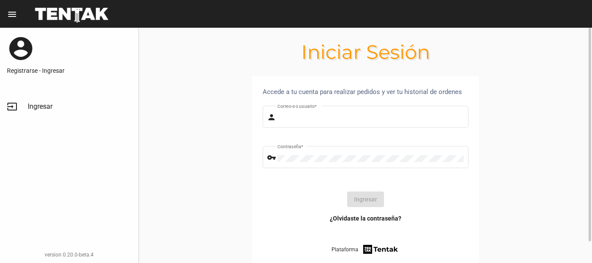
type input "diego1975"
click at [365, 194] on button "Ingresar" at bounding box center [365, 200] width 37 height 16
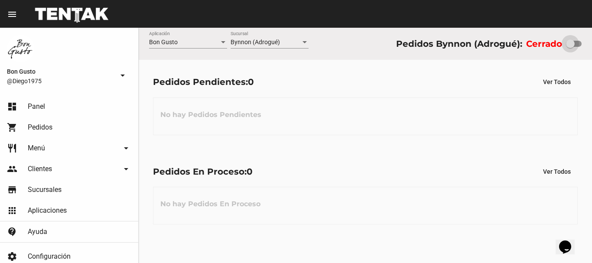
click at [571, 43] on div at bounding box center [570, 43] width 9 height 9
click at [571, 47] on input "checkbox" at bounding box center [570, 47] width 0 height 0
checkbox input "true"
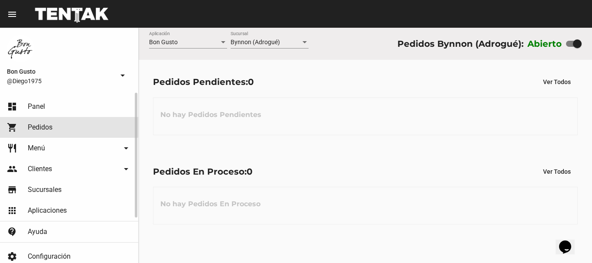
click at [51, 122] on link "shopping_cart Pedidos" at bounding box center [69, 127] width 138 height 21
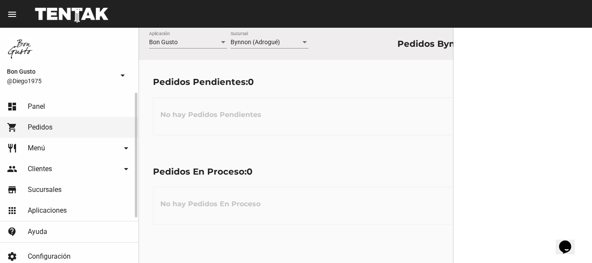
click at [48, 109] on link "dashboard Panel" at bounding box center [69, 106] width 138 height 21
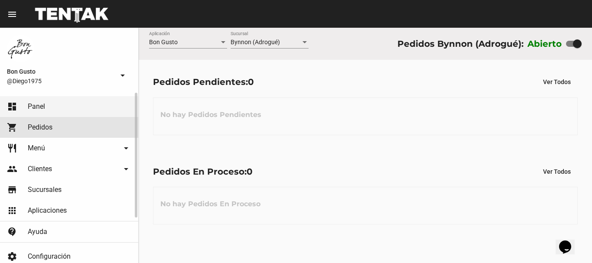
click at [58, 128] on link "shopping_cart Pedidos" at bounding box center [69, 127] width 138 height 21
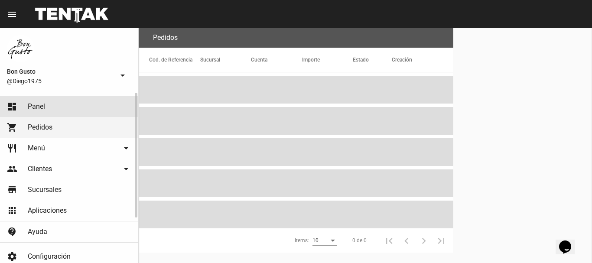
click at [44, 108] on span "Panel" at bounding box center [36, 106] width 17 height 9
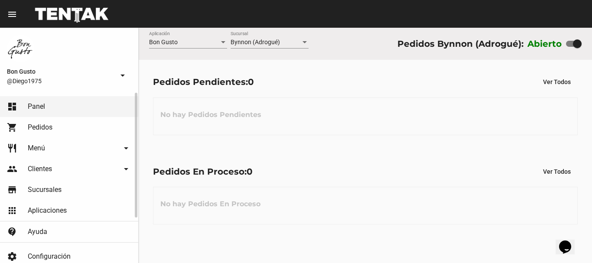
click at [45, 125] on span "Pedidos" at bounding box center [40, 127] width 25 height 9
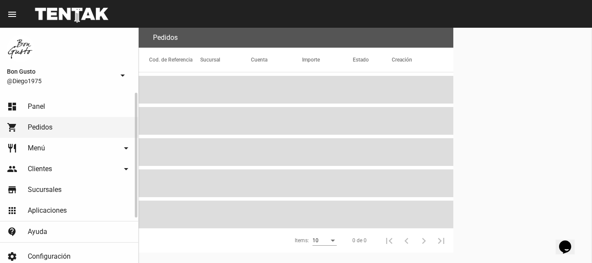
click at [50, 109] on link "dashboard Panel" at bounding box center [69, 106] width 138 height 21
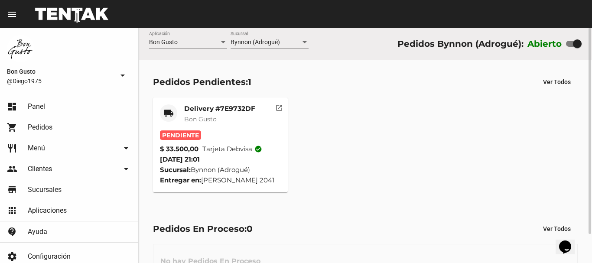
click at [277, 108] on mat-icon "open_in_new" at bounding box center [279, 107] width 8 height 8
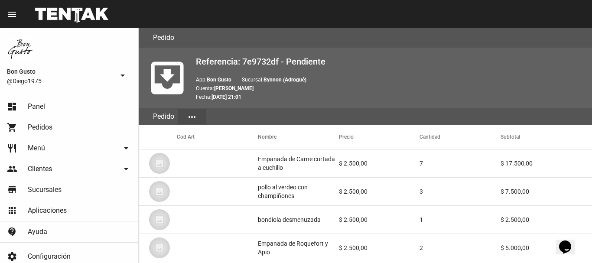
scroll to position [506, 0]
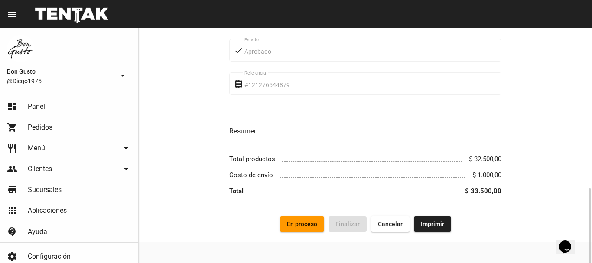
click at [304, 221] on span "En proceso" at bounding box center [302, 224] width 30 height 7
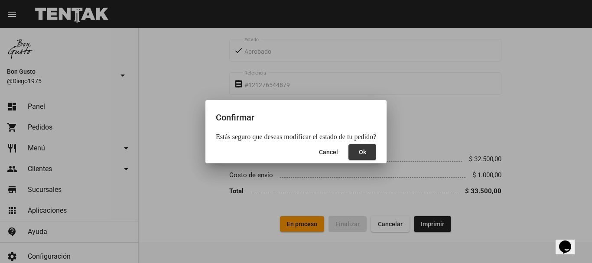
click at [353, 156] on button "Ok" at bounding box center [363, 152] width 28 height 16
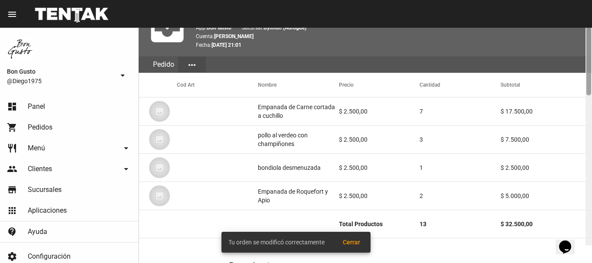
scroll to position [62, 0]
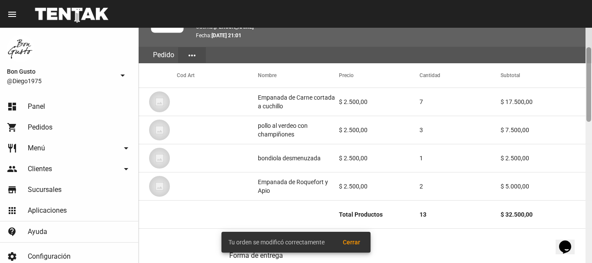
drag, startPoint x: 591, startPoint y: 31, endPoint x: 591, endPoint y: 51, distance: 19.5
click at [591, 51] on div at bounding box center [589, 84] width 5 height 75
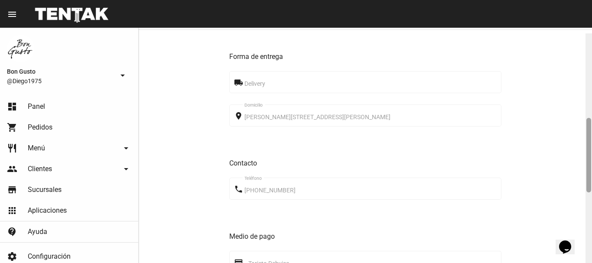
scroll to position [266, 0]
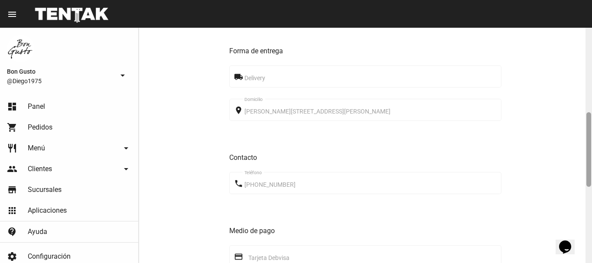
drag, startPoint x: 587, startPoint y: 55, endPoint x: 592, endPoint y: 120, distance: 65.2
click at [592, 120] on div at bounding box center [589, 145] width 7 height 235
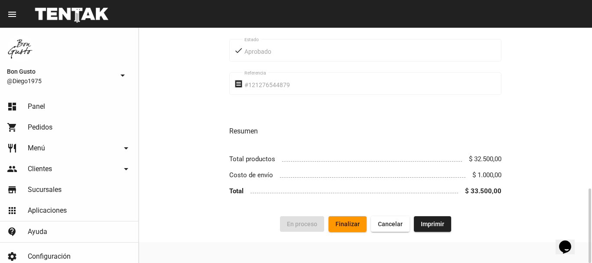
drag, startPoint x: 215, startPoint y: 225, endPoint x: 208, endPoint y: 228, distance: 7.7
click at [210, 228] on div "En proceso Finalizar Cancelar Imprimir" at bounding box center [365, 224] width 433 height 16
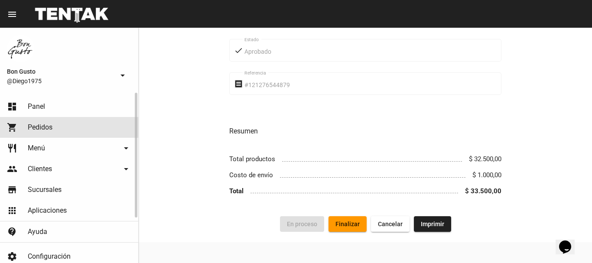
click at [40, 125] on span "Pedidos" at bounding box center [40, 127] width 25 height 9
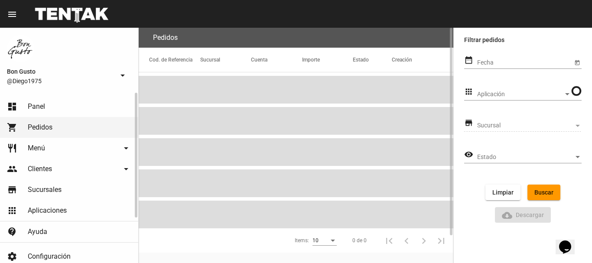
click at [45, 106] on link "dashboard Panel" at bounding box center [69, 106] width 138 height 21
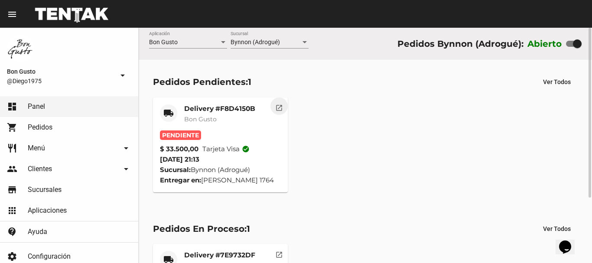
click at [281, 104] on mat-icon "open_in_new" at bounding box center [279, 107] width 8 height 8
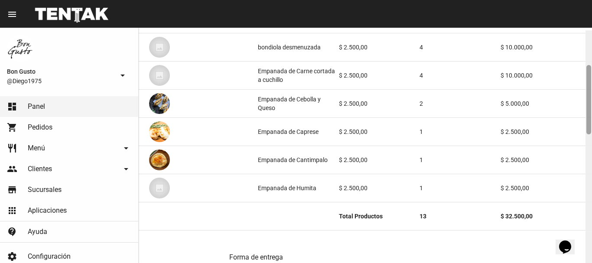
scroll to position [119, 0]
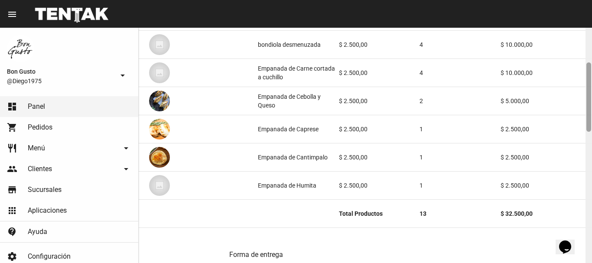
drag, startPoint x: 590, startPoint y: 40, endPoint x: 592, endPoint y: 75, distance: 35.2
click at [592, 75] on div at bounding box center [589, 145] width 7 height 235
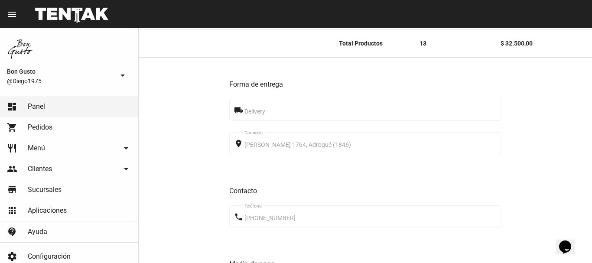
scroll to position [562, 0]
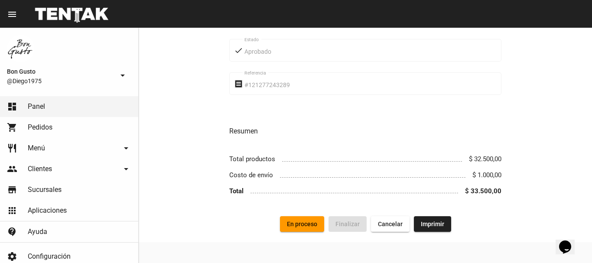
click at [309, 225] on span "En proceso" at bounding box center [302, 224] width 30 height 7
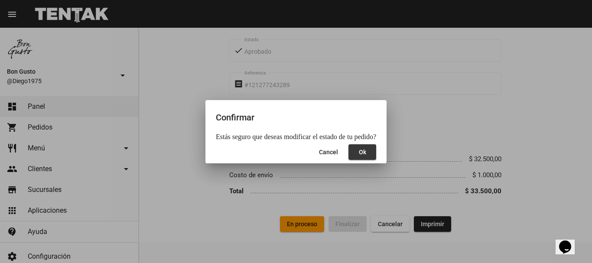
click at [359, 150] on span "Ok" at bounding box center [362, 152] width 7 height 7
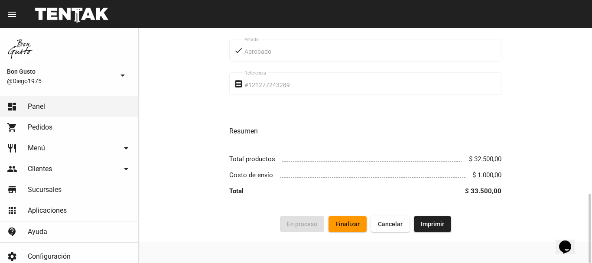
drag, startPoint x: 482, startPoint y: 101, endPoint x: 145, endPoint y: 107, distance: 336.9
click at [473, 101] on div "receipt #121277243289 Referencia" at bounding box center [365, 87] width 272 height 30
drag, startPoint x: 42, startPoint y: 124, endPoint x: 38, endPoint y: 114, distance: 10.7
click at [43, 124] on span "Pedidos" at bounding box center [40, 127] width 25 height 9
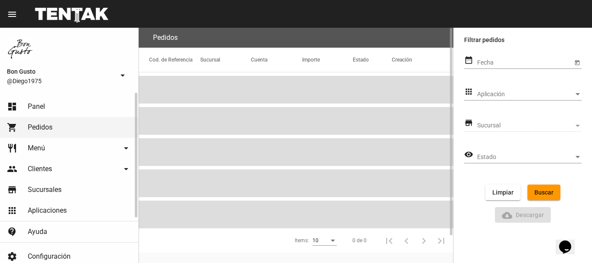
click at [38, 108] on span "Panel" at bounding box center [36, 106] width 17 height 9
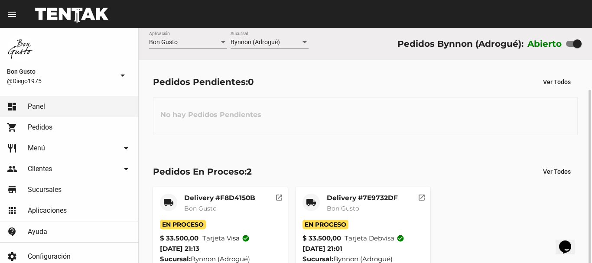
scroll to position [33, 0]
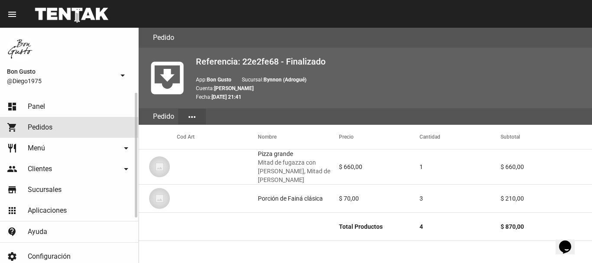
click at [52, 121] on link "shopping_cart Pedidos" at bounding box center [69, 127] width 138 height 21
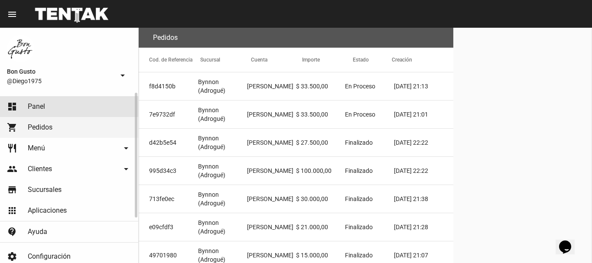
click at [50, 108] on link "dashboard Panel" at bounding box center [69, 106] width 138 height 21
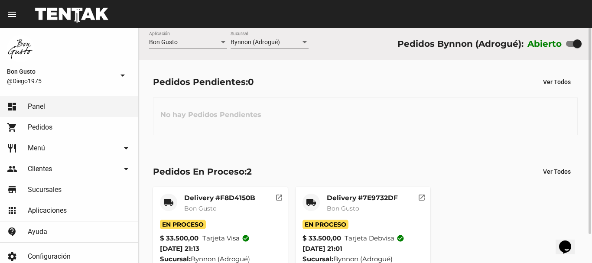
scroll to position [33, 0]
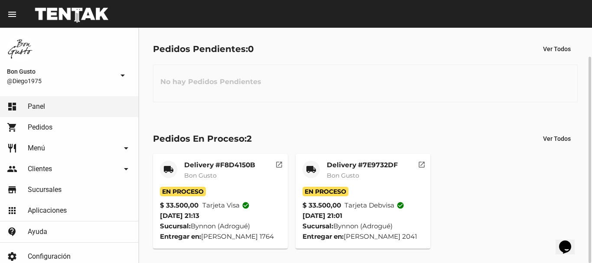
click at [281, 165] on mat-icon "open_in_new" at bounding box center [279, 164] width 8 height 8
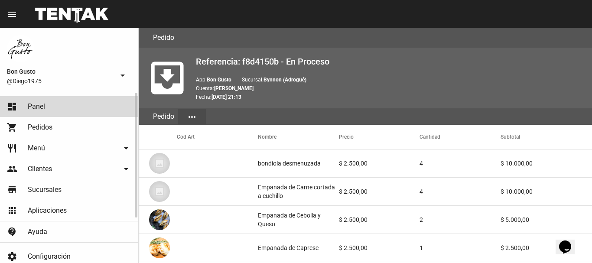
click at [36, 105] on span "Panel" at bounding box center [36, 106] width 17 height 9
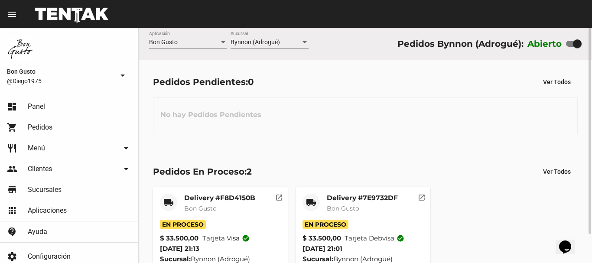
click at [421, 198] on mat-icon "open_in_new" at bounding box center [422, 197] width 8 height 8
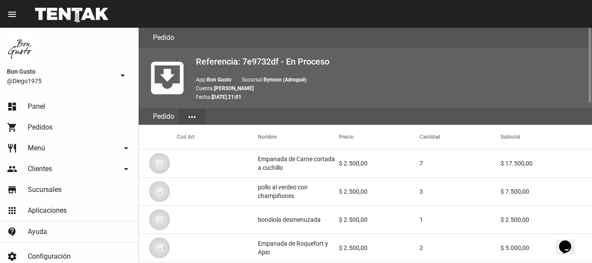
scroll to position [506, 0]
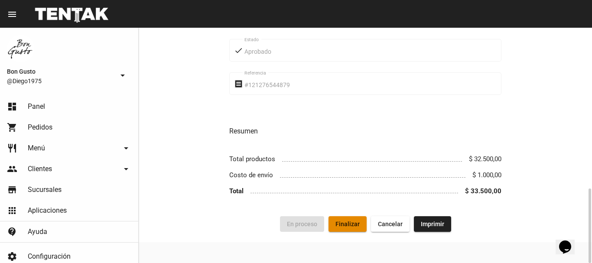
click at [346, 227] on span "Finalizar" at bounding box center [348, 224] width 24 height 7
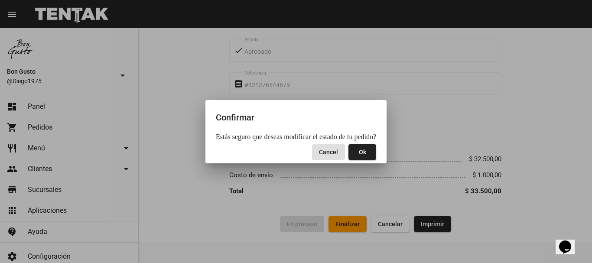
click at [359, 152] on span "Ok" at bounding box center [362, 152] width 7 height 7
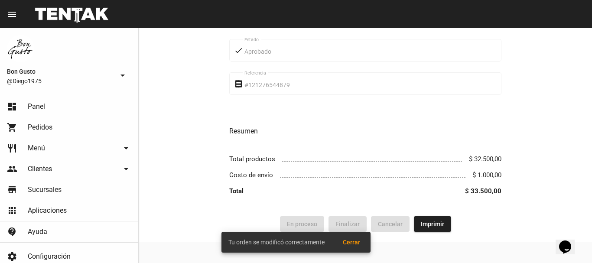
click at [349, 248] on button "Cerrar" at bounding box center [351, 243] width 31 height 16
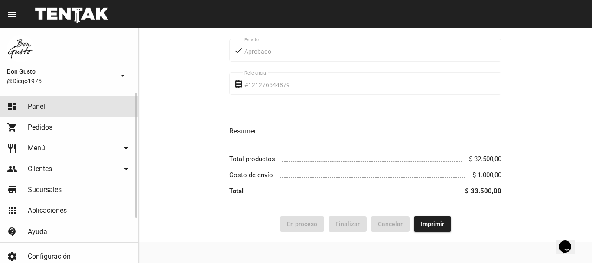
click at [36, 102] on span "Panel" at bounding box center [36, 106] width 17 height 9
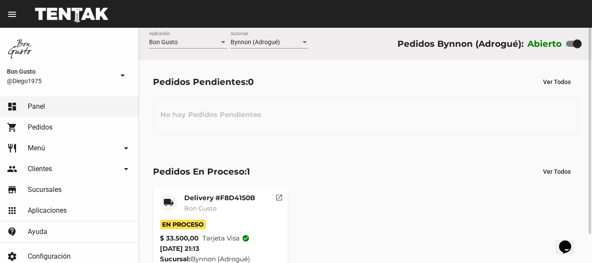
click at [281, 196] on mat-icon "open_in_new" at bounding box center [279, 197] width 8 height 8
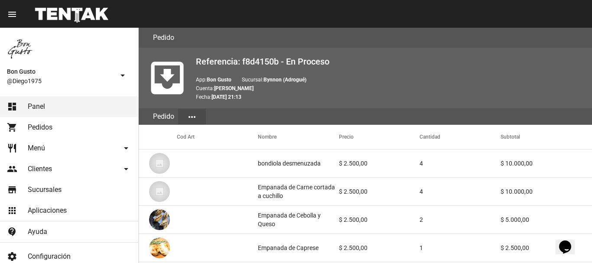
scroll to position [562, 0]
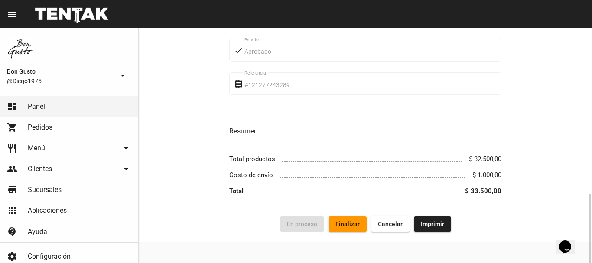
click at [342, 221] on span "Finalizar" at bounding box center [348, 224] width 24 height 7
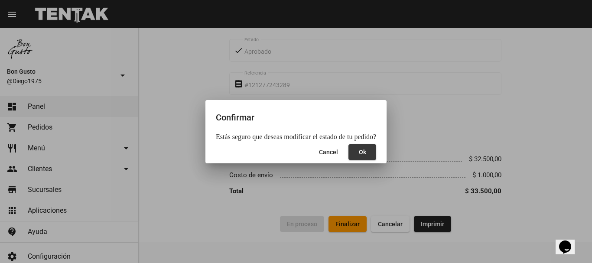
click at [359, 154] on span "Ok" at bounding box center [362, 152] width 7 height 7
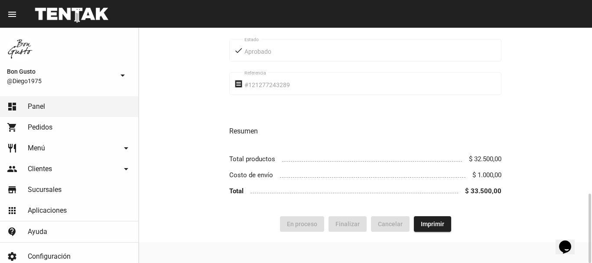
click at [195, 76] on div "Forma de entrega local_shipping Delivery place Canale 1764, Adrogué (1846) Domi…" at bounding box center [366, 1] width 454 height 432
click at [67, 130] on link "shopping_cart Pedidos" at bounding box center [69, 127] width 138 height 21
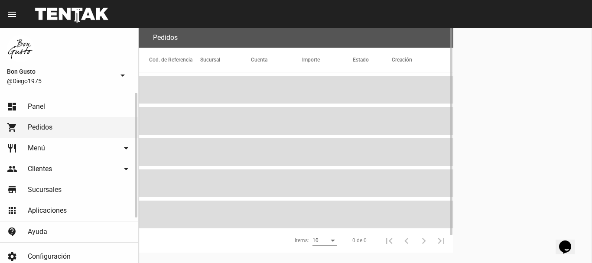
click at [59, 112] on link "dashboard Panel" at bounding box center [69, 106] width 138 height 21
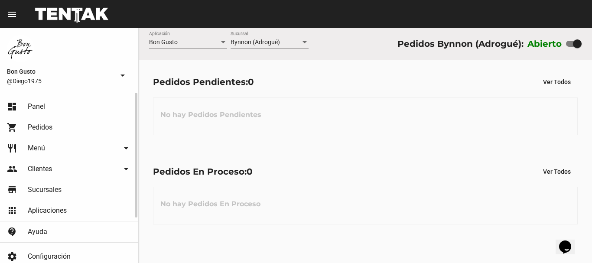
click at [49, 121] on link "shopping_cart Pedidos" at bounding box center [69, 127] width 138 height 21
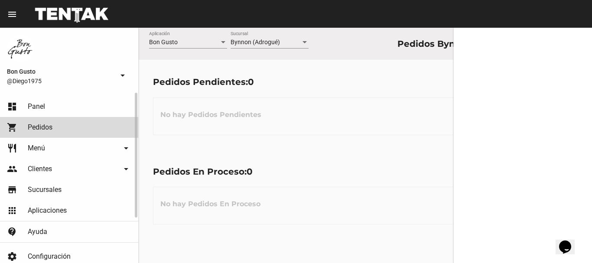
click at [48, 110] on link "dashboard Panel" at bounding box center [69, 106] width 138 height 21
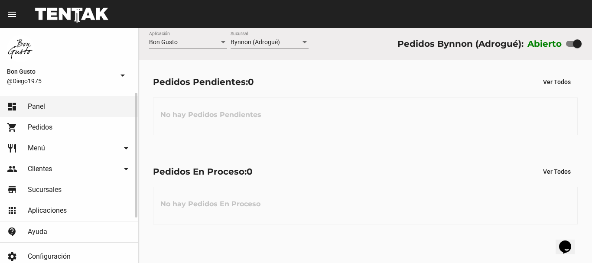
click at [49, 125] on span "Pedidos" at bounding box center [40, 127] width 25 height 9
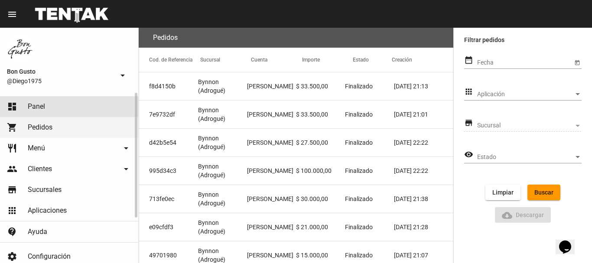
click at [45, 107] on link "dashboard Panel" at bounding box center [69, 106] width 138 height 21
